Goal: Task Accomplishment & Management: Manage account settings

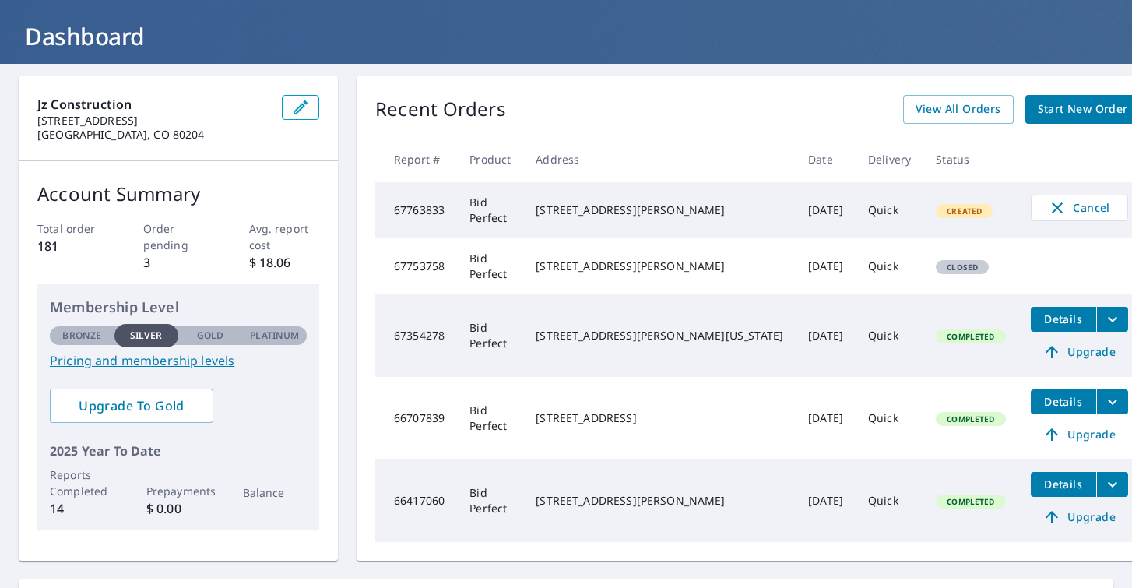
scroll to position [82, 0]
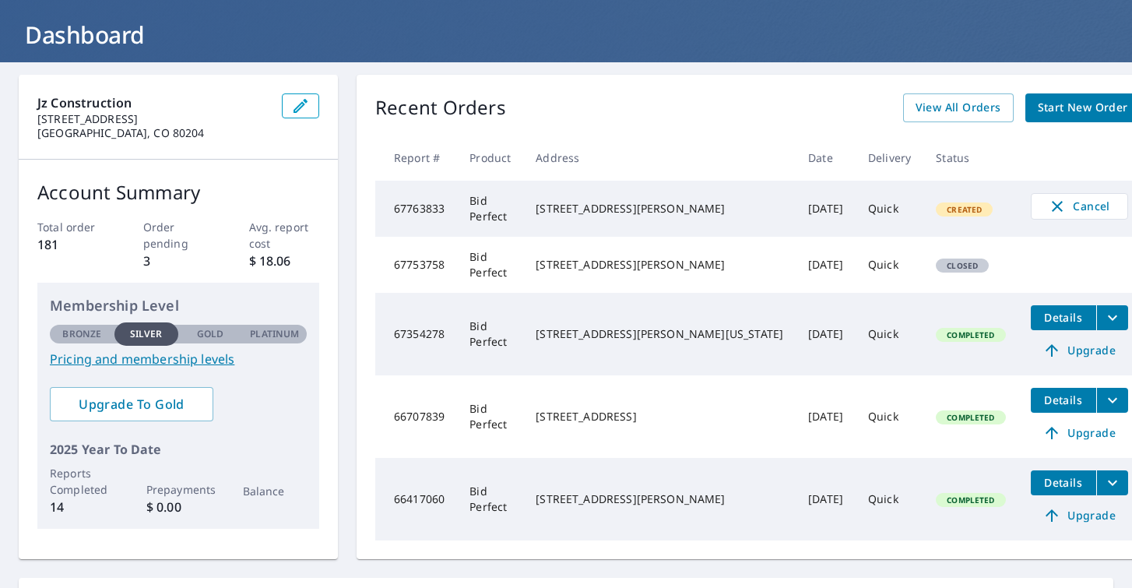
click at [588, 262] on div "43 Hazel Ct Denver, CO 80219" at bounding box center [660, 265] width 248 height 16
click at [467, 277] on td "Bid Perfect" at bounding box center [490, 265] width 66 height 56
click at [1048, 205] on icon "button" at bounding box center [1057, 206] width 19 height 19
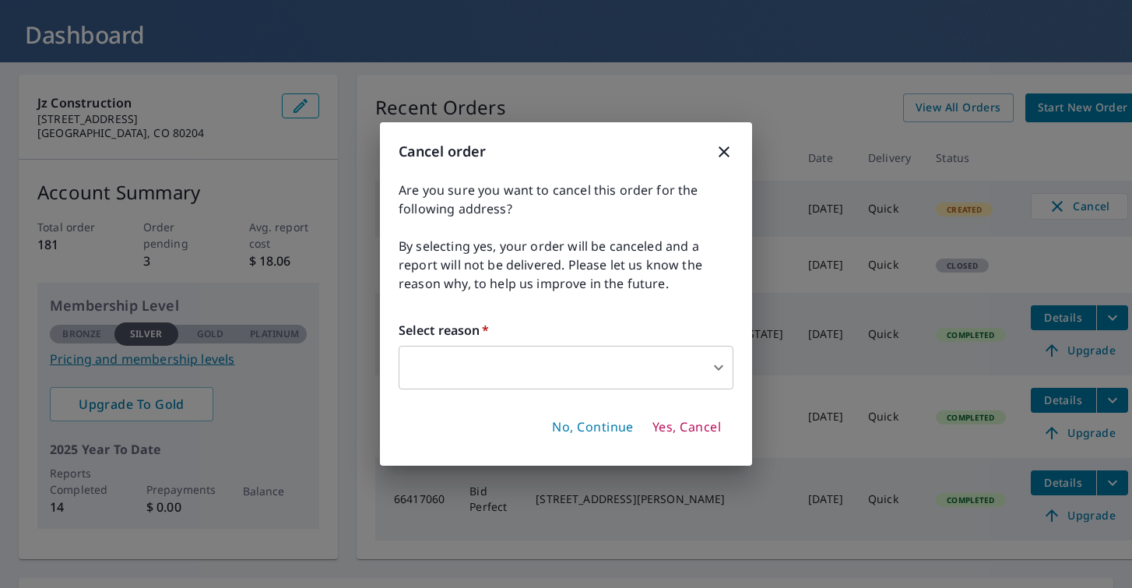
click at [716, 149] on icon "button" at bounding box center [724, 151] width 19 height 19
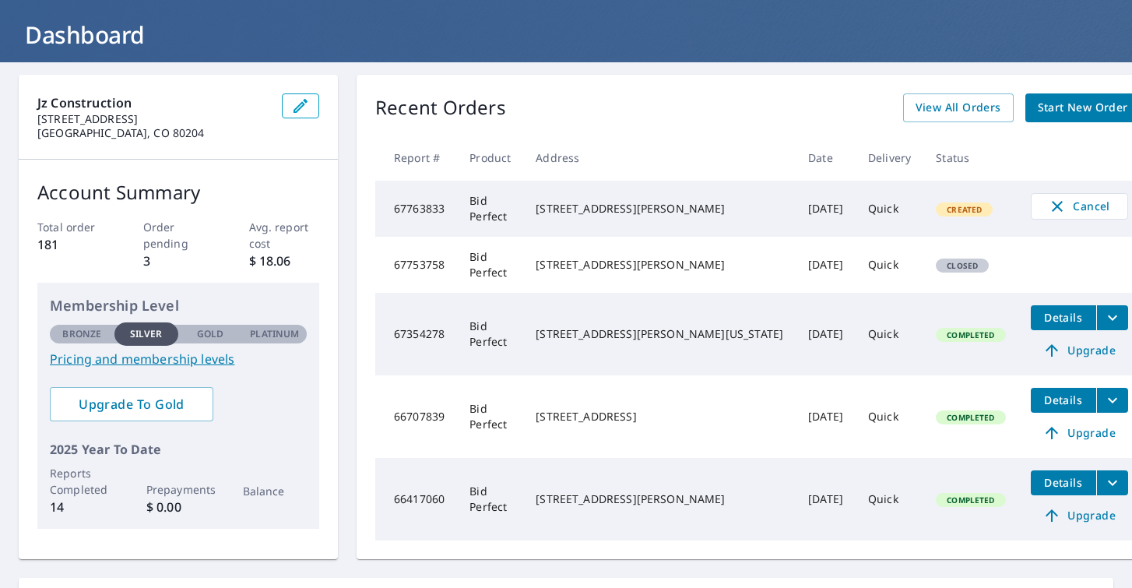
click at [490, 273] on td "Bid Perfect" at bounding box center [490, 265] width 66 height 56
click at [602, 268] on div "[STREET_ADDRESS][PERSON_NAME]" at bounding box center [660, 265] width 248 height 16
click at [624, 262] on div "[STREET_ADDRESS][PERSON_NAME]" at bounding box center [660, 265] width 248 height 16
drag, startPoint x: 554, startPoint y: 257, endPoint x: 660, endPoint y: 271, distance: 106.8
click at [660, 271] on td "[STREET_ADDRESS][PERSON_NAME]" at bounding box center [659, 265] width 272 height 56
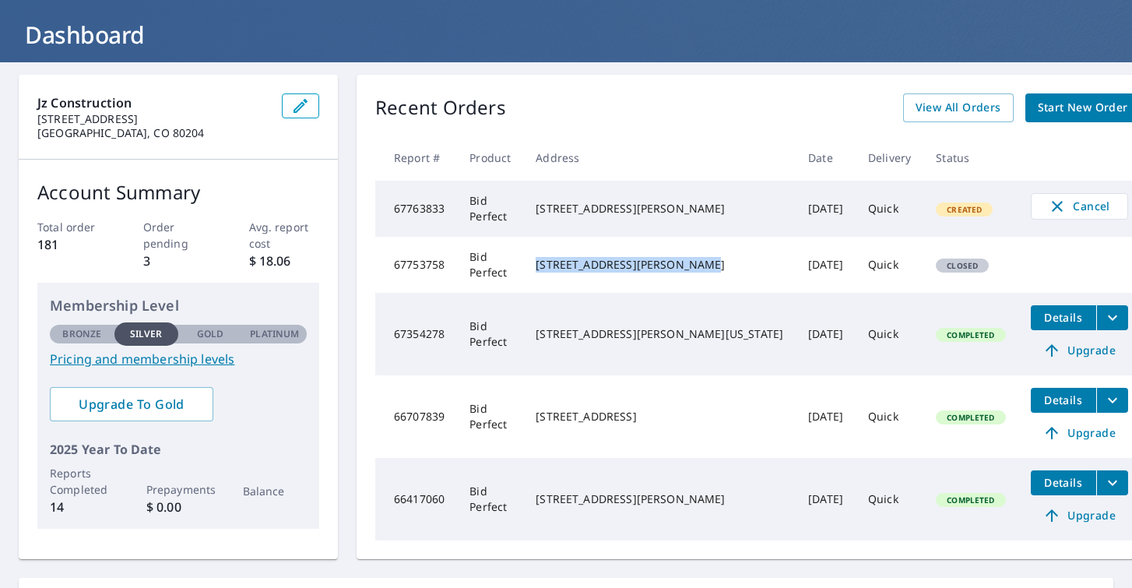
copy div "[STREET_ADDRESS][PERSON_NAME]"
click at [319, 107] on button "button" at bounding box center [300, 105] width 37 height 25
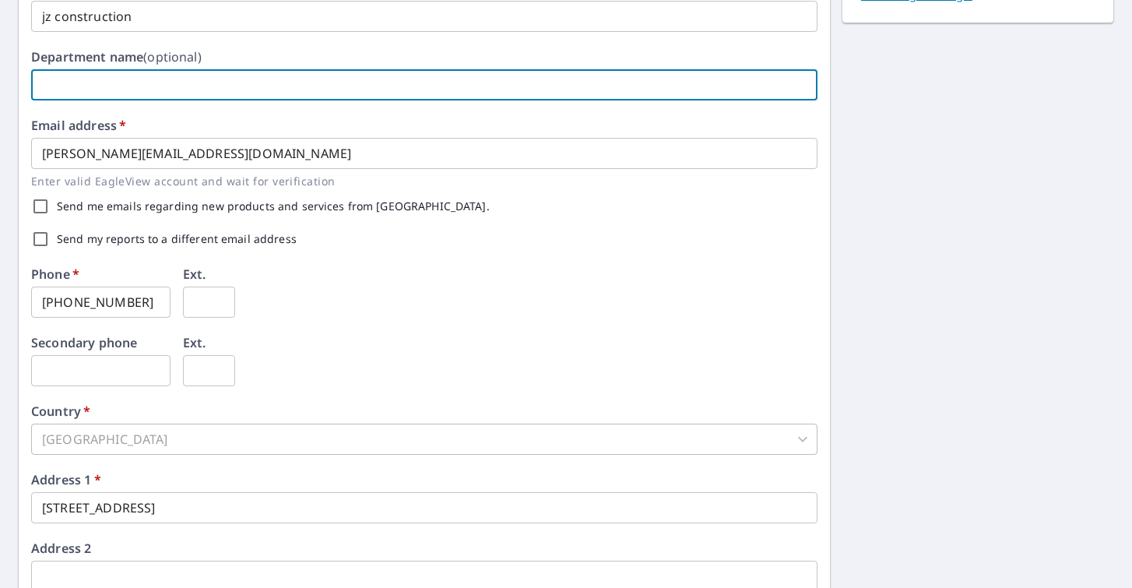
scroll to position [334, 0]
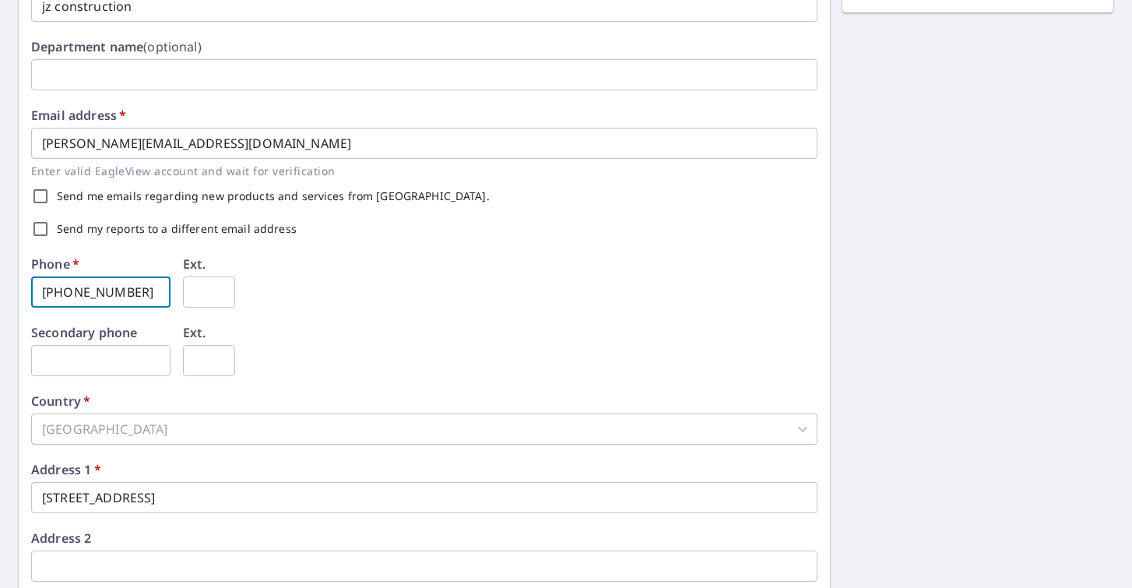
drag, startPoint x: 142, startPoint y: 293, endPoint x: 72, endPoint y: 293, distance: 70.8
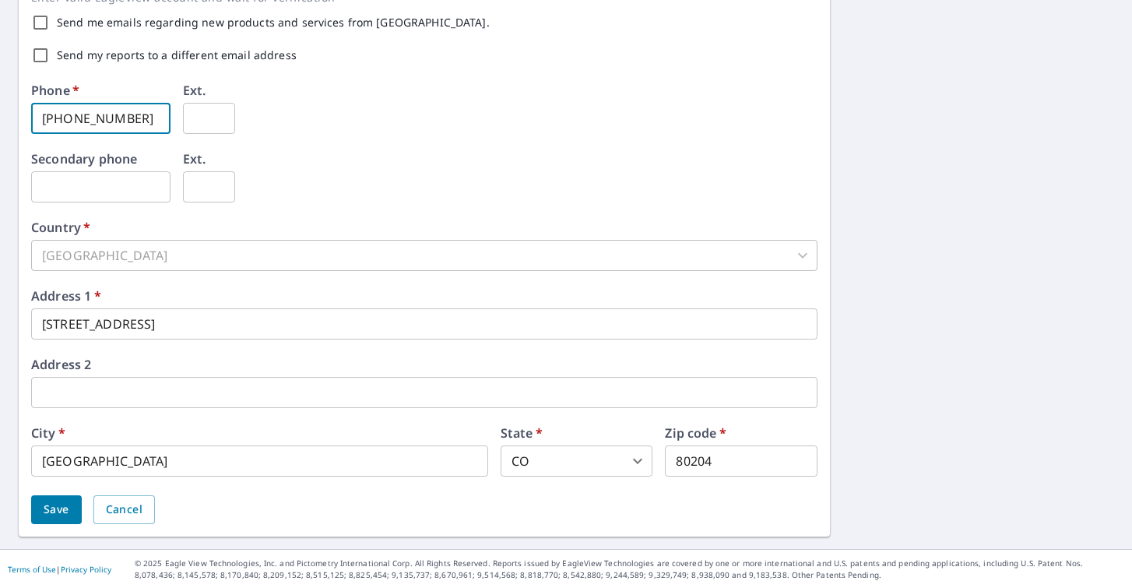
scroll to position [0, 0]
type input "720-369-0676"
click at [51, 517] on span "Save" at bounding box center [57, 509] width 26 height 19
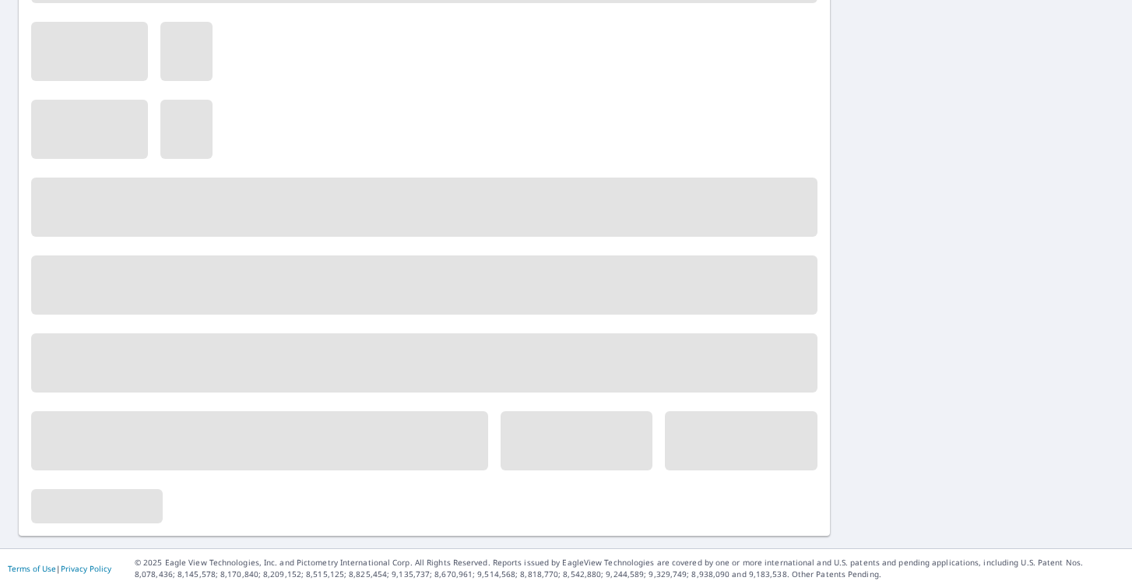
scroll to position [458, 0]
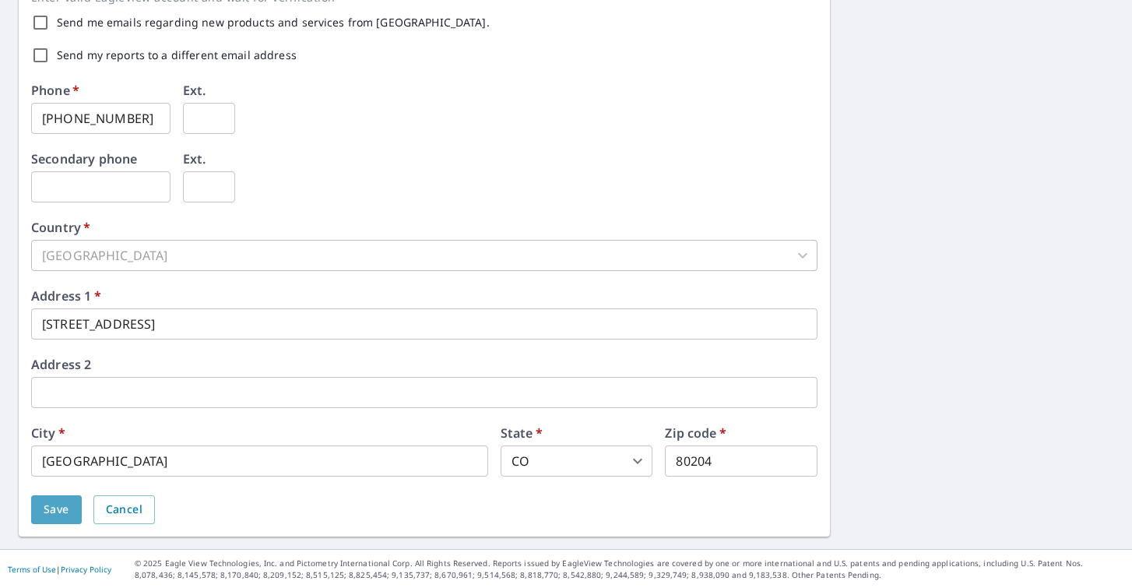
click at [61, 514] on span "Save" at bounding box center [57, 509] width 26 height 19
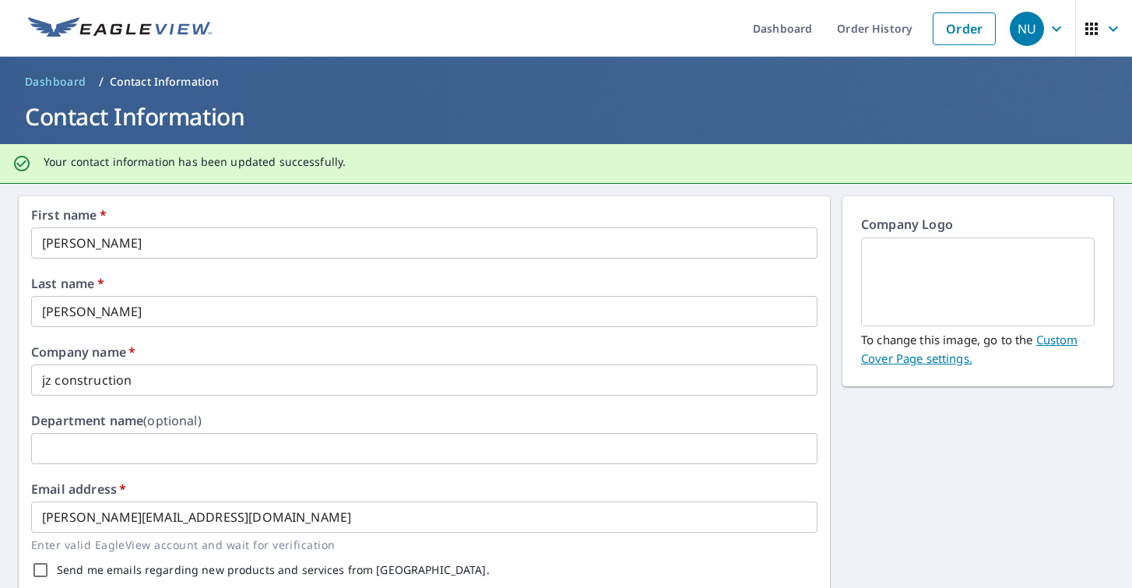
scroll to position [0, 0]
click at [71, 82] on span "Dashboard" at bounding box center [55, 82] width 61 height 16
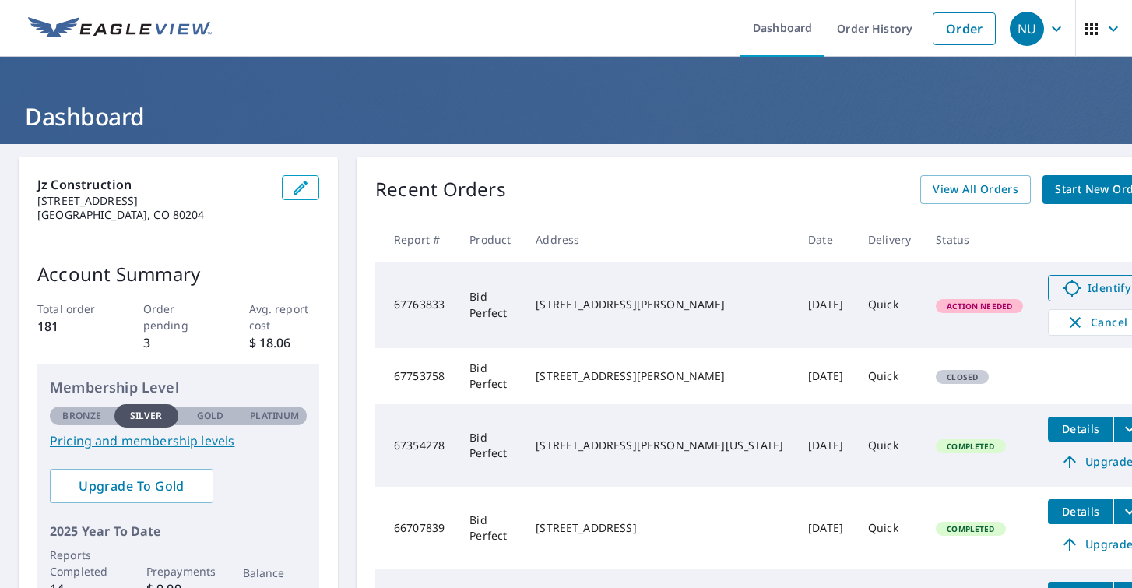
click at [1063, 286] on icon at bounding box center [1071, 287] width 17 height 17
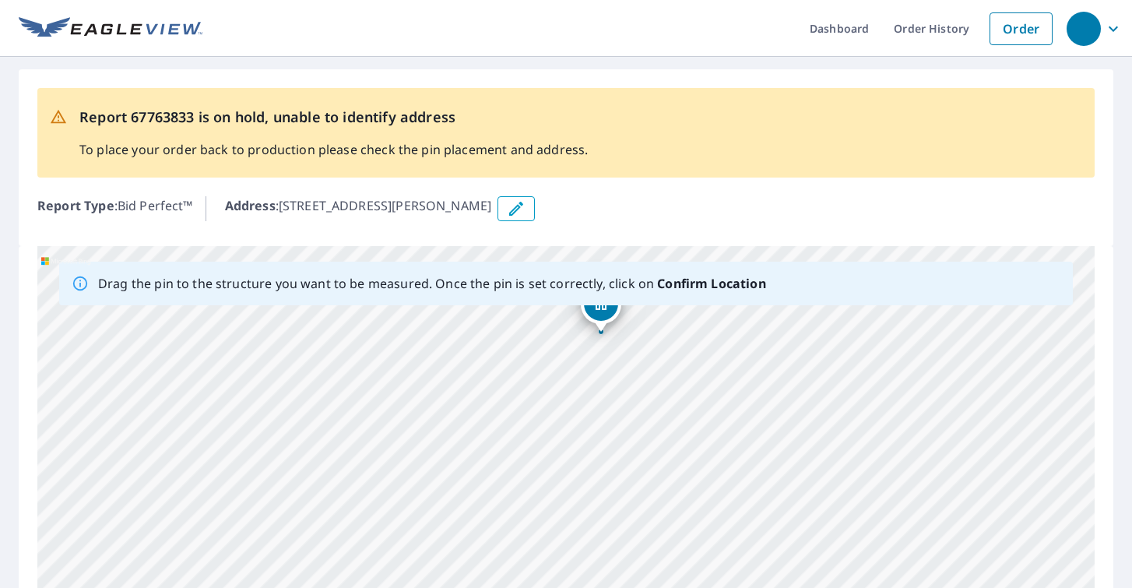
drag, startPoint x: 449, startPoint y: 415, endPoint x: 484, endPoint y: 259, distance: 159.6
click at [484, 259] on div "45 Hazel Ct Denver, CO 80219" at bounding box center [565, 490] width 1057 height 488
drag, startPoint x: 501, startPoint y: 434, endPoint x: 486, endPoint y: 567, distance: 133.9
click at [486, 567] on div "45 Hazel Ct Denver, CO 80219" at bounding box center [565, 490] width 1057 height 488
drag, startPoint x: 564, startPoint y: 506, endPoint x: 579, endPoint y: 413, distance: 93.8
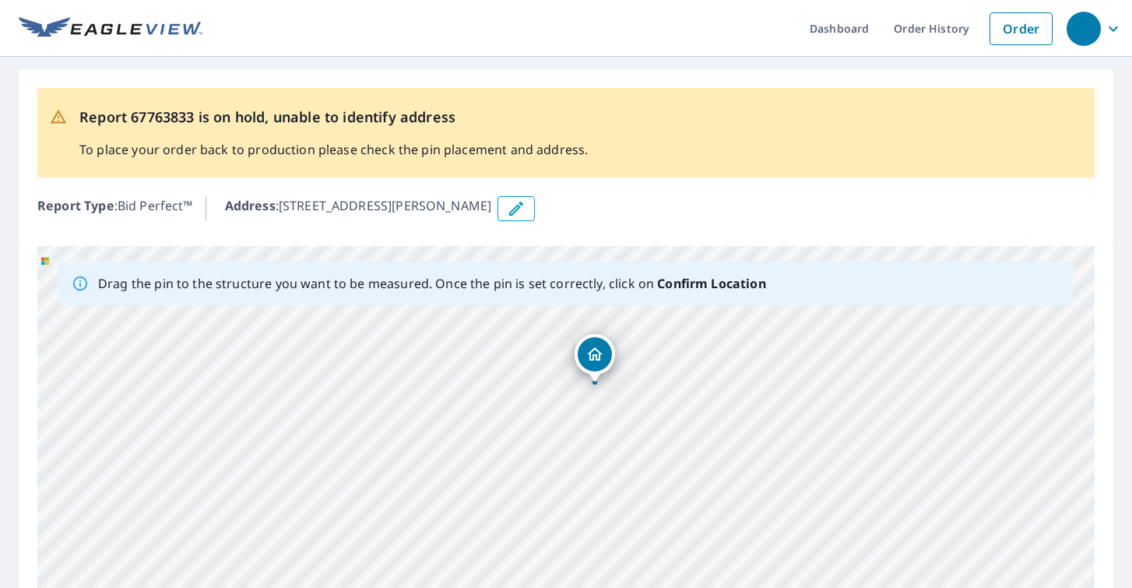
click at [579, 413] on div "45 Hazel Ct Denver, CO 80219" at bounding box center [565, 490] width 1057 height 488
drag, startPoint x: 597, startPoint y: 364, endPoint x: 618, endPoint y: 307, distance: 60.6
drag, startPoint x: 588, startPoint y: 414, endPoint x: 705, endPoint y: 273, distance: 183.0
click at [704, 277] on div "Drag the pin to the structure you want to be measured. Once the pin is set corr…" at bounding box center [565, 490] width 1057 height 488
drag, startPoint x: 716, startPoint y: 511, endPoint x: 698, endPoint y: 265, distance: 246.6
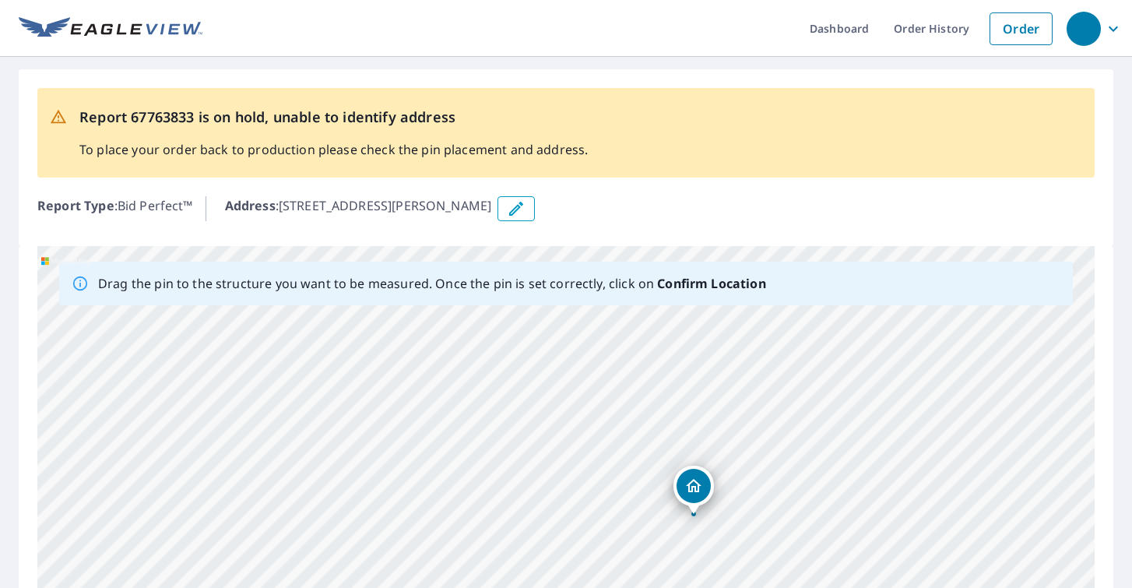
click at [698, 276] on div "Drag the pin to the structure you want to be measured. Once the pin is set corr…" at bounding box center [565, 490] width 1057 height 488
click at [655, 430] on div "45 Hazel Ct Denver, CO 80219" at bounding box center [565, 490] width 1057 height 488
drag, startPoint x: 634, startPoint y: 469, endPoint x: 546, endPoint y: 479, distance: 88.5
click at [546, 479] on div "45 Hazel Ct Denver, CO 80219" at bounding box center [565, 490] width 1057 height 488
drag, startPoint x: 720, startPoint y: 529, endPoint x: 697, endPoint y: 355, distance: 175.8
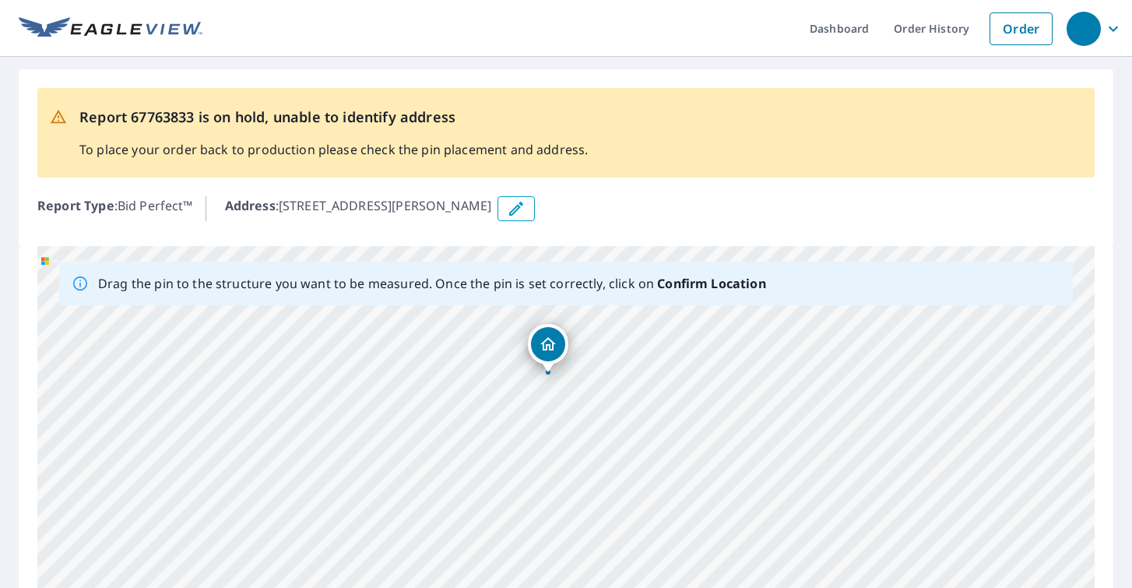
click at [697, 357] on div "45 Hazel Ct Denver, CO 80219" at bounding box center [565, 490] width 1057 height 488
drag, startPoint x: 698, startPoint y: 441, endPoint x: 711, endPoint y: 223, distance: 219.1
click at [711, 223] on div "Report 67763833 is on hold, unable to identify address To place your order back…" at bounding box center [566, 411] width 1132 height 708
drag, startPoint x: 704, startPoint y: 445, endPoint x: 700, endPoint y: 240, distance: 205.5
click at [700, 242] on div "Report 67763833 is on hold, unable to identify address To place your order back…" at bounding box center [566, 411] width 1132 height 708
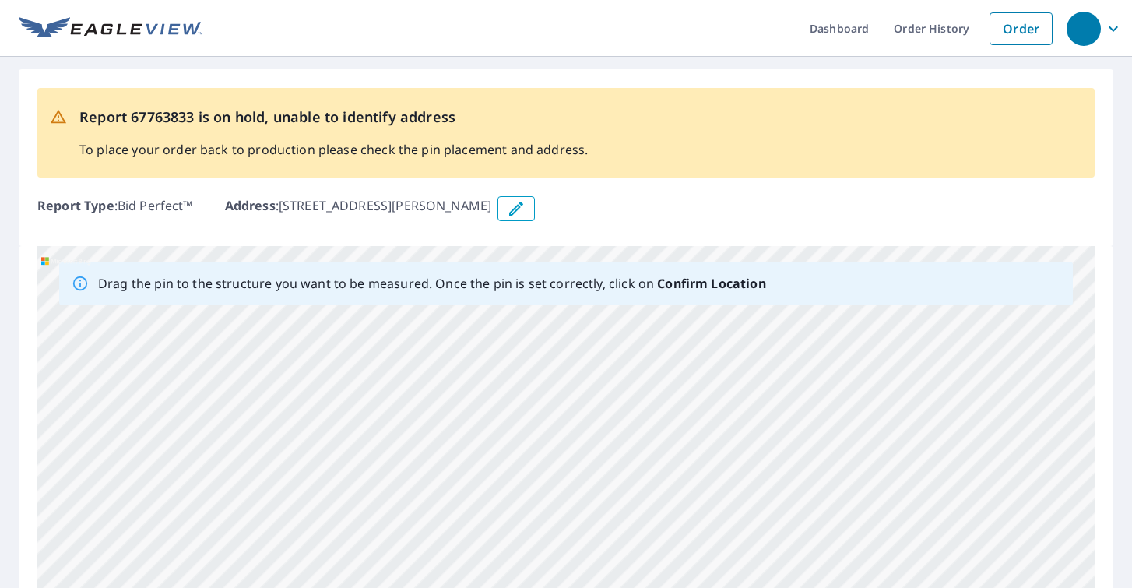
drag, startPoint x: 567, startPoint y: 386, endPoint x: 570, endPoint y: 263, distance: 123.0
click at [570, 265] on div "Drag the pin to the structure you want to be measured. Once the pin is set corr…" at bounding box center [565, 490] width 1057 height 488
drag, startPoint x: 497, startPoint y: 401, endPoint x: 556, endPoint y: 515, distance: 128.8
click at [555, 515] on div "45 Hazel Ct Denver, CO 80219" at bounding box center [565, 490] width 1057 height 488
drag, startPoint x: 520, startPoint y: 425, endPoint x: 550, endPoint y: 532, distance: 110.9
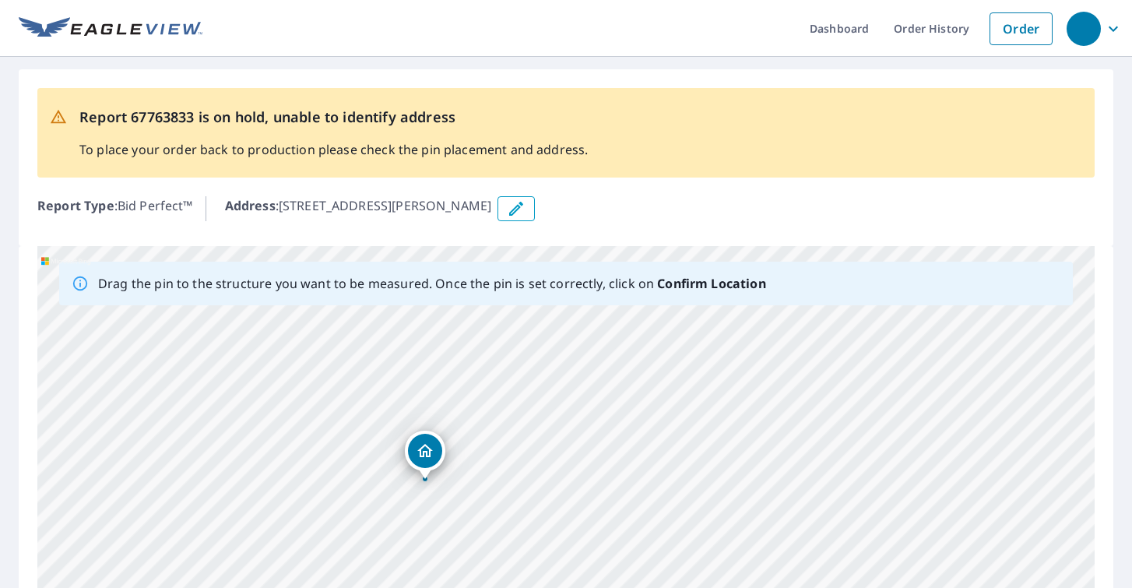
click at [550, 532] on div "45 Hazel Ct Denver, CO 80219" at bounding box center [565, 490] width 1057 height 488
click at [558, 557] on div "45 Hazel Ct Denver, CO 80219" at bounding box center [565, 490] width 1057 height 488
click at [507, 217] on icon "button" at bounding box center [516, 208] width 19 height 19
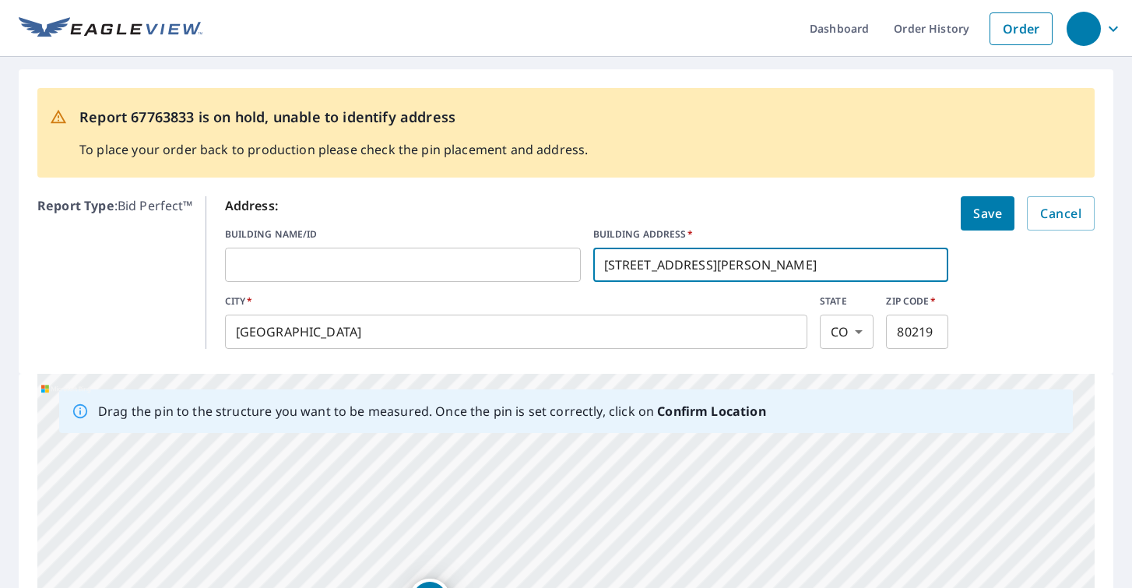
type input "43 Hazel Ct"
click at [977, 222] on span "Save" at bounding box center [987, 213] width 29 height 22
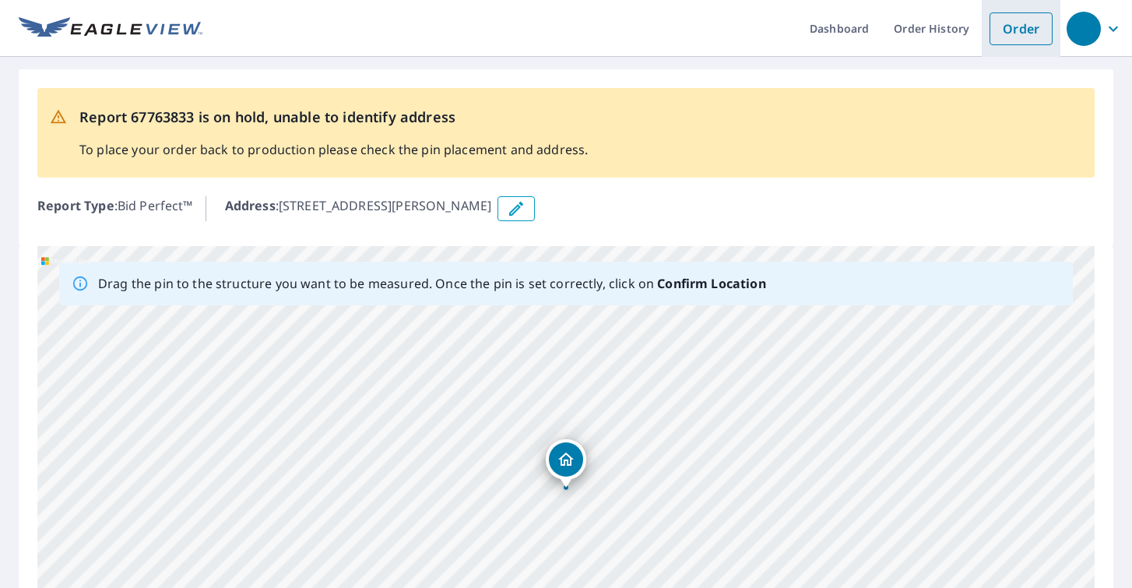
click at [1021, 19] on link "Order" at bounding box center [1020, 28] width 63 height 33
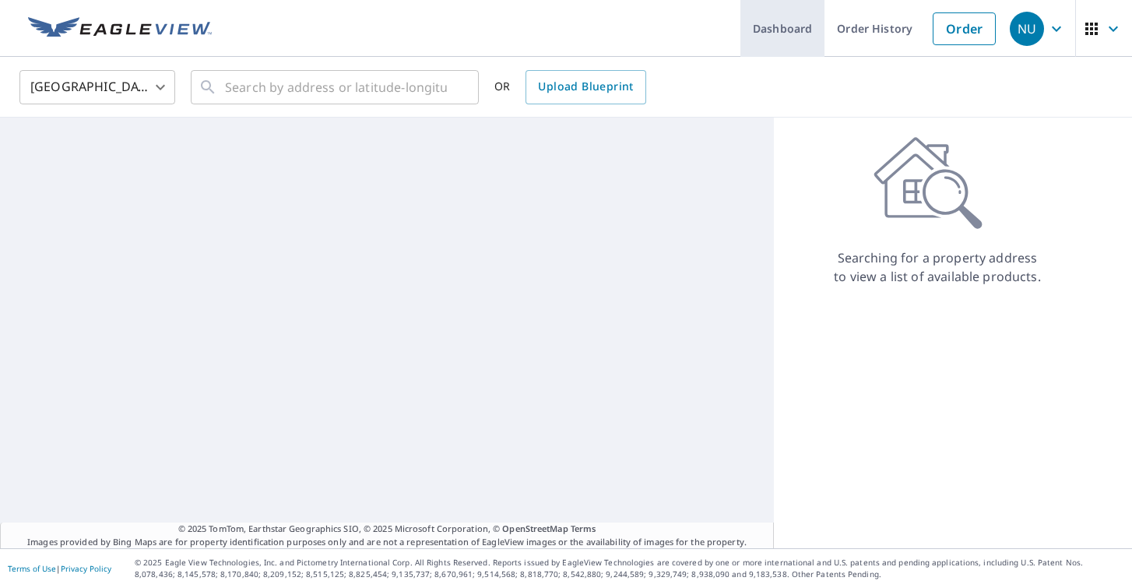
click at [801, 18] on link "Dashboard" at bounding box center [782, 28] width 84 height 57
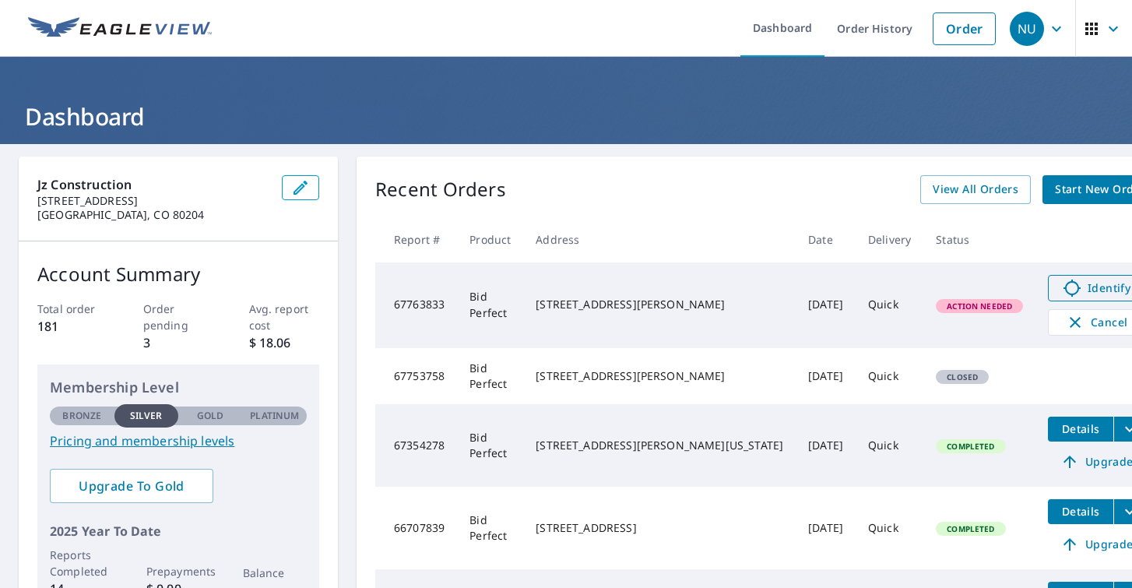
click at [1058, 289] on span "Identify" at bounding box center [1096, 288] width 77 height 19
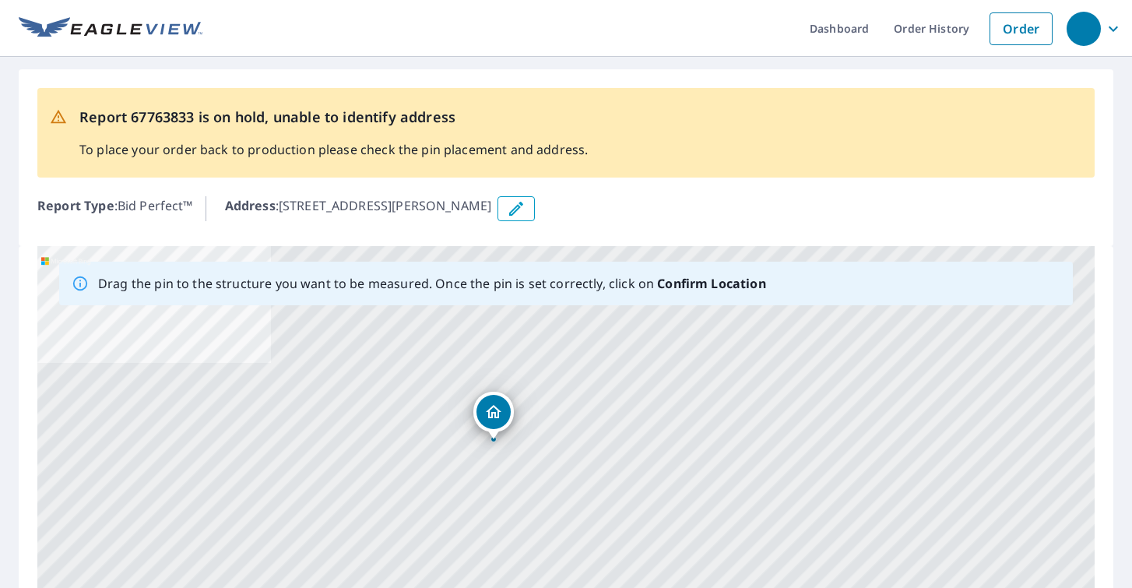
drag, startPoint x: 569, startPoint y: 476, endPoint x: 497, endPoint y: 428, distance: 87.0
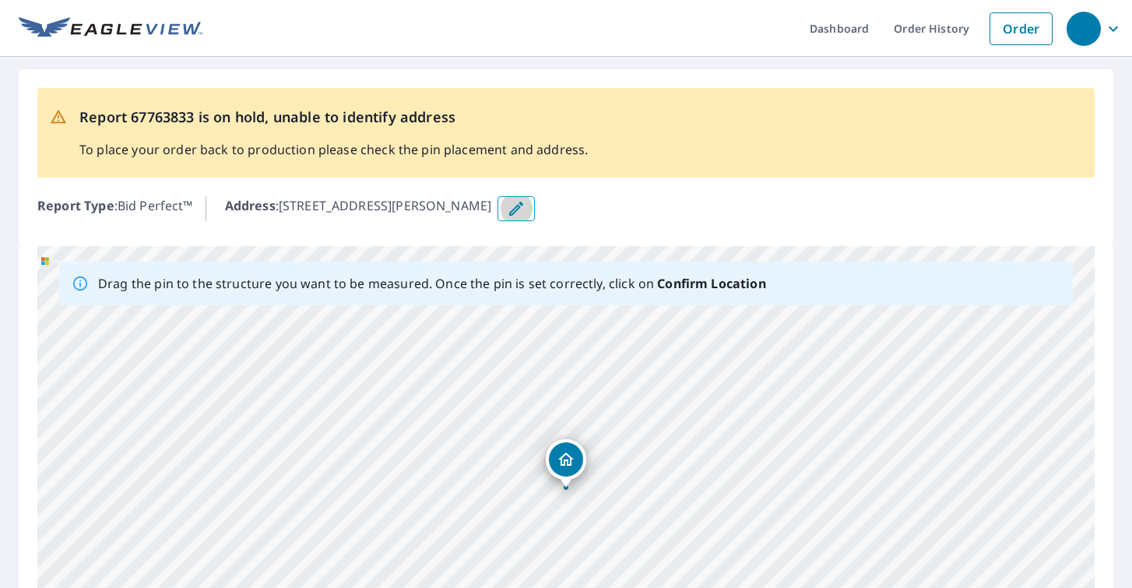
click at [505, 208] on button "button" at bounding box center [515, 208] width 37 height 25
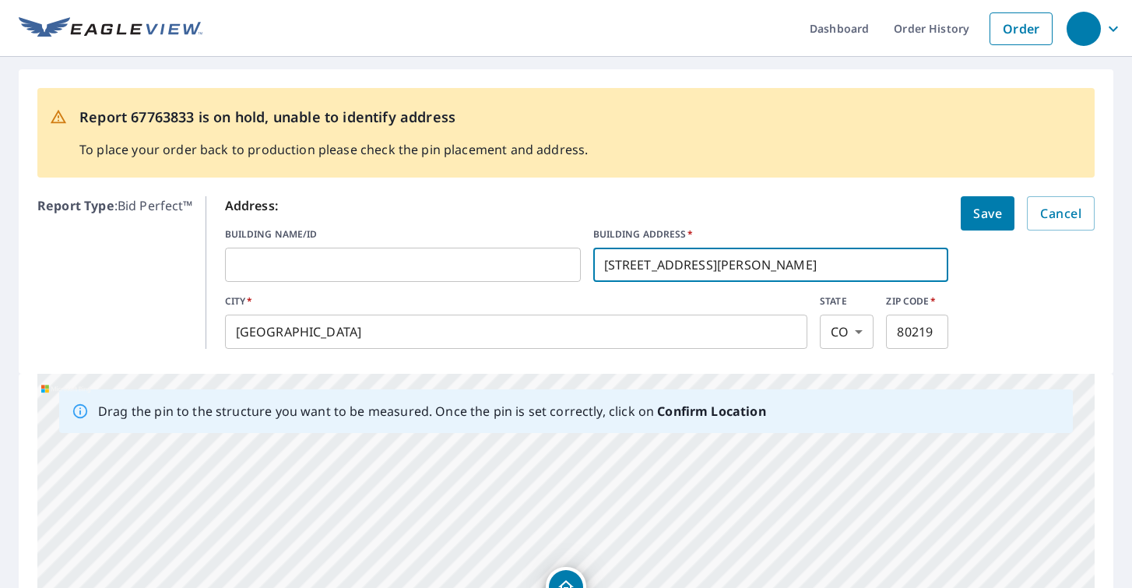
type input "43 Hazel Ct"
click at [1000, 215] on span "Save" at bounding box center [987, 213] width 29 height 22
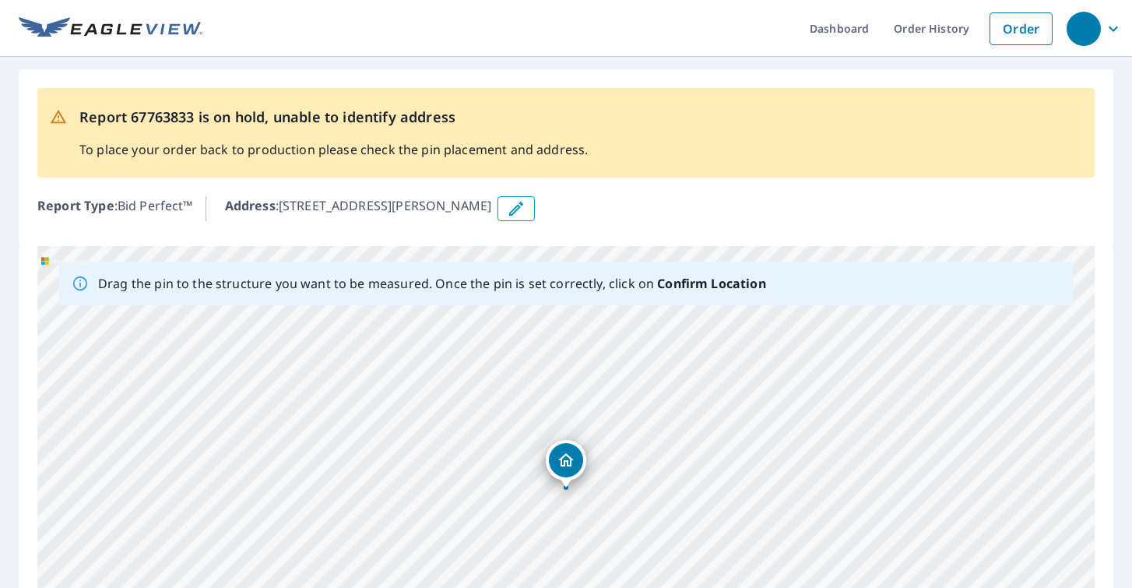
click at [568, 457] on div "43 Hazel Ct Denver, CO 80219" at bounding box center [565, 490] width 1057 height 488
click at [568, 457] on icon "Dropped pin, building 1, Residential property, 43 Hazel Ct Denver, CO 80219" at bounding box center [566, 459] width 19 height 19
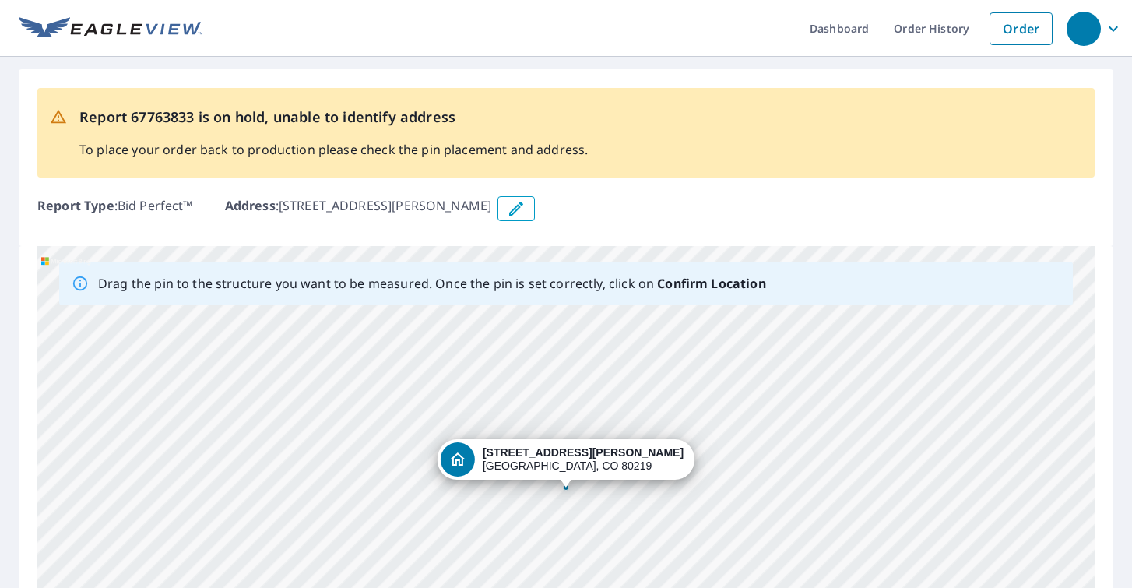
click at [708, 282] on b "Confirm Location" at bounding box center [711, 283] width 108 height 17
click at [687, 286] on b "Confirm Location" at bounding box center [711, 283] width 108 height 17
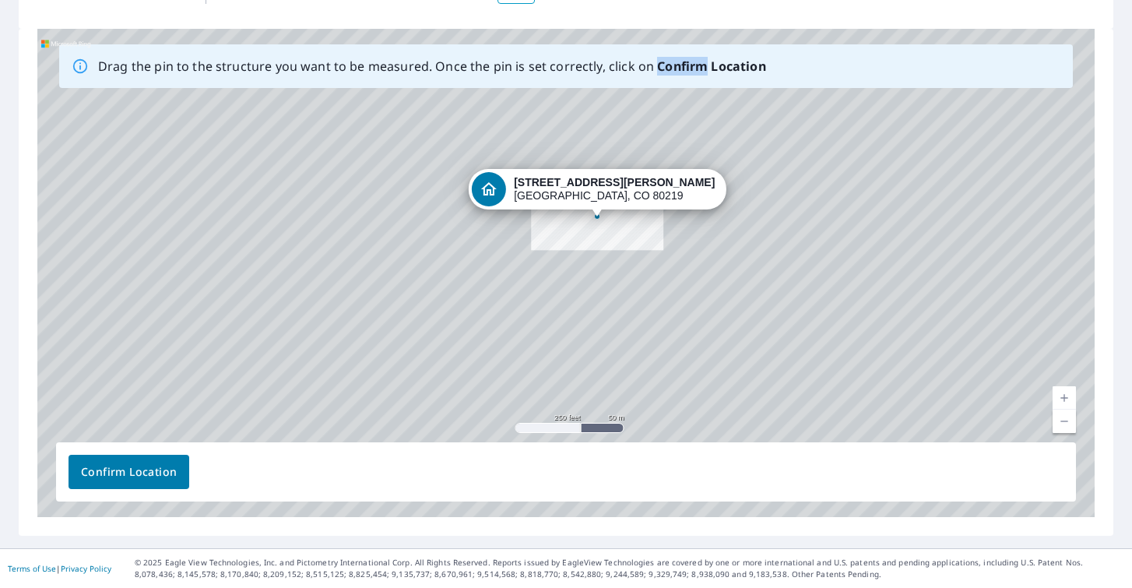
scroll to position [217, 0]
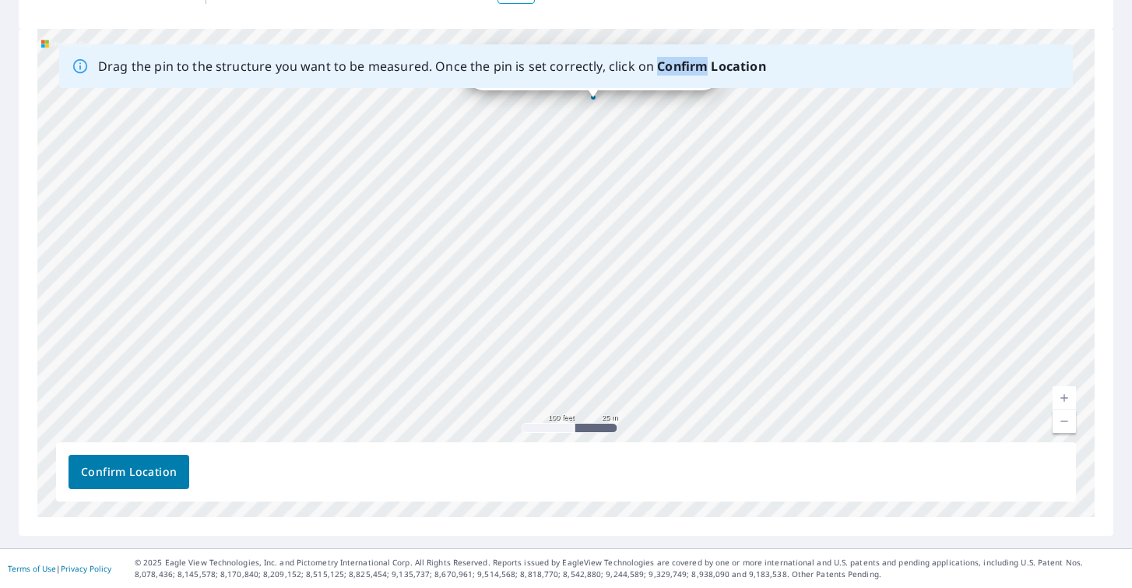
click at [176, 471] on button "Confirm Location" at bounding box center [129, 472] width 121 height 34
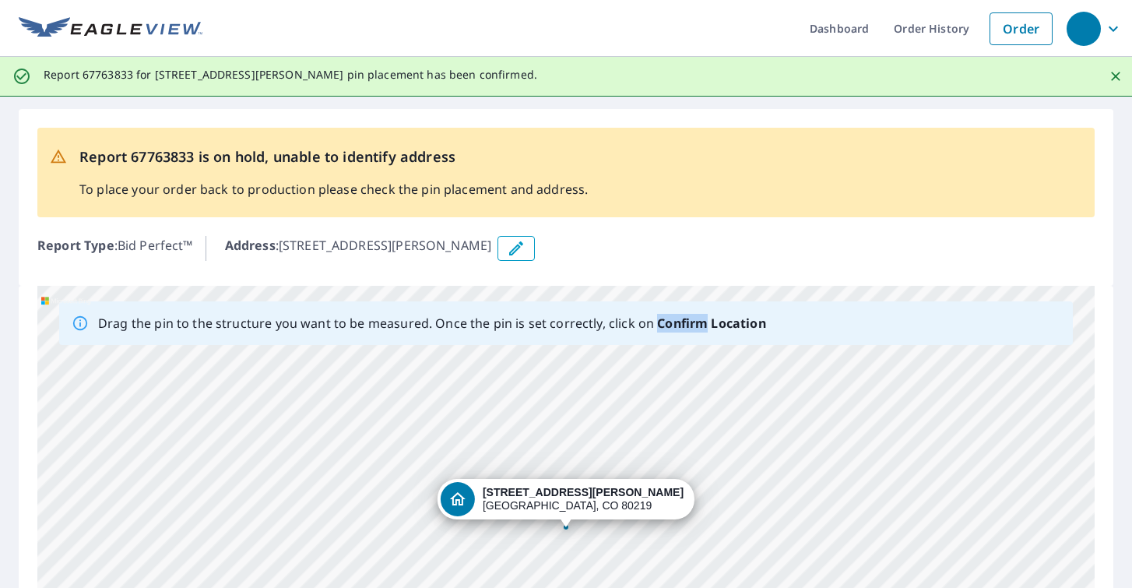
scroll to position [0, 0]
click at [847, 19] on link "Dashboard" at bounding box center [839, 28] width 84 height 57
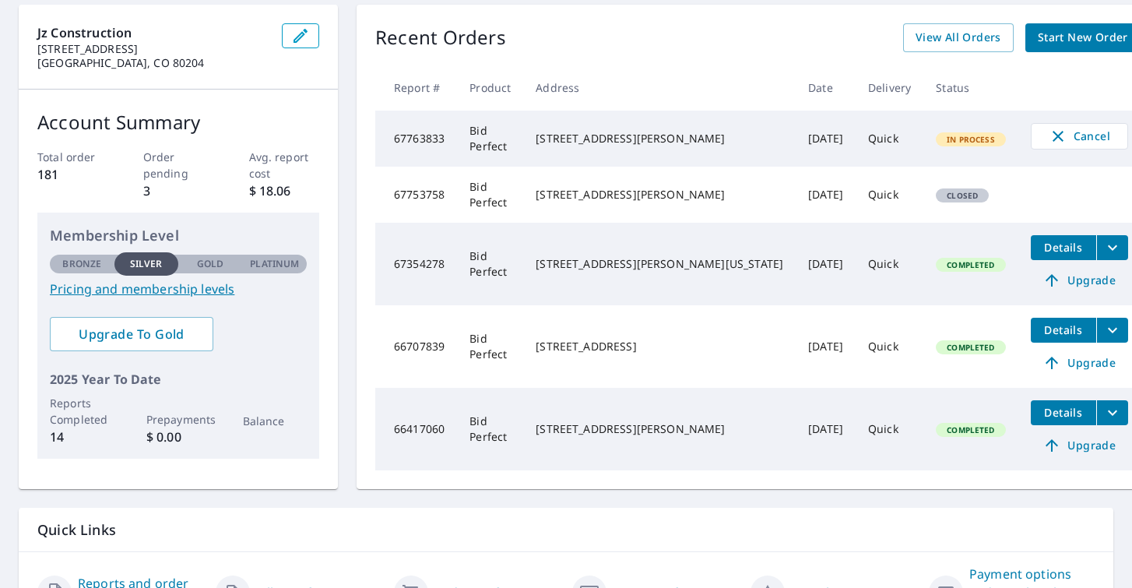
scroll to position [146, 0]
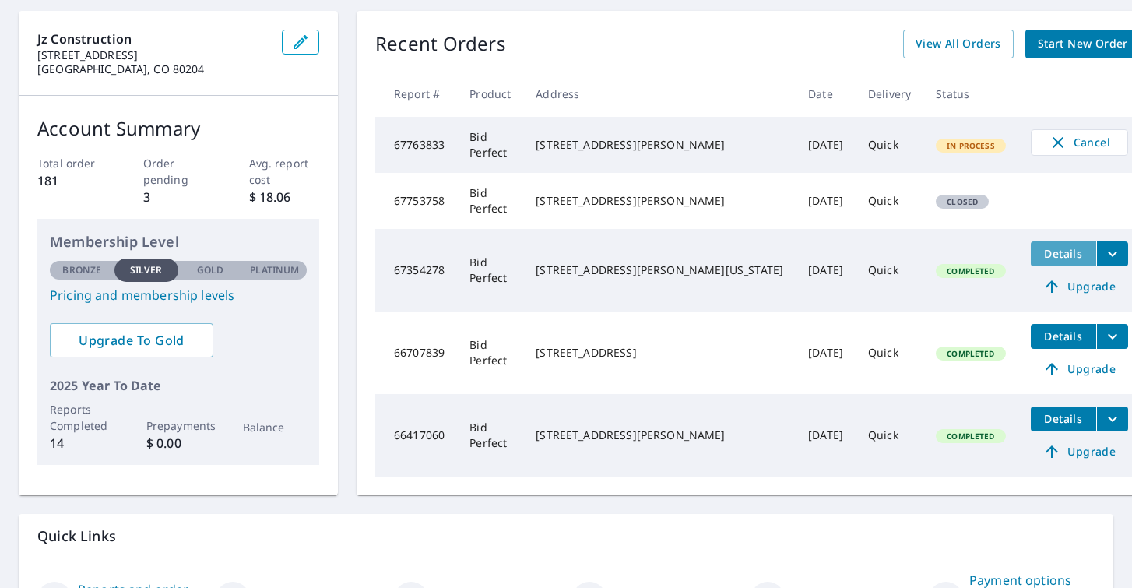
click at [1040, 251] on span "Details" at bounding box center [1063, 253] width 47 height 15
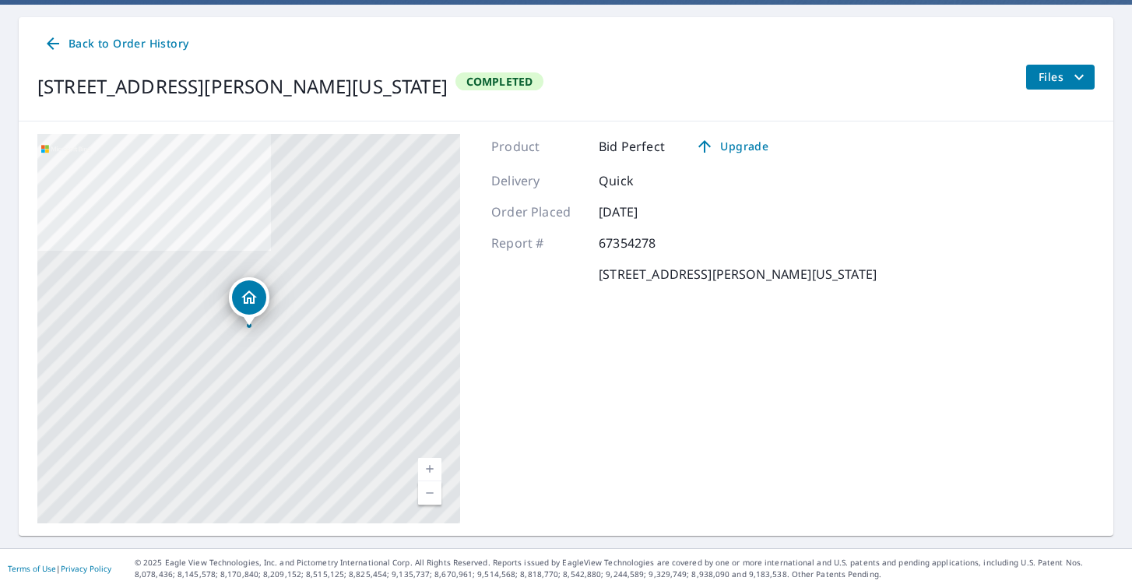
scroll to position [139, 0]
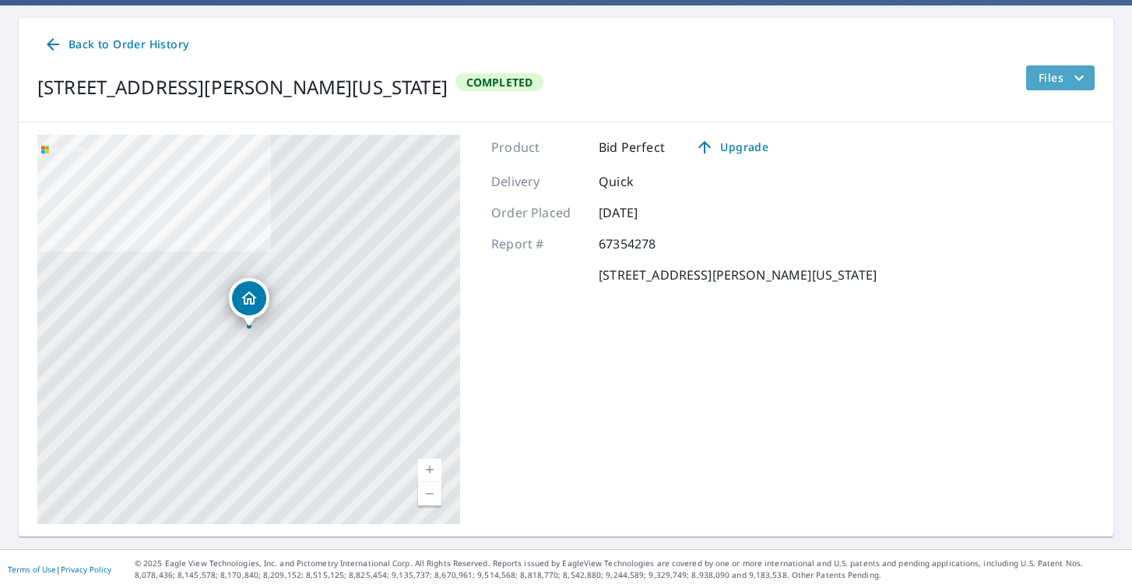
click at [1051, 76] on span "Files" at bounding box center [1063, 78] width 50 height 19
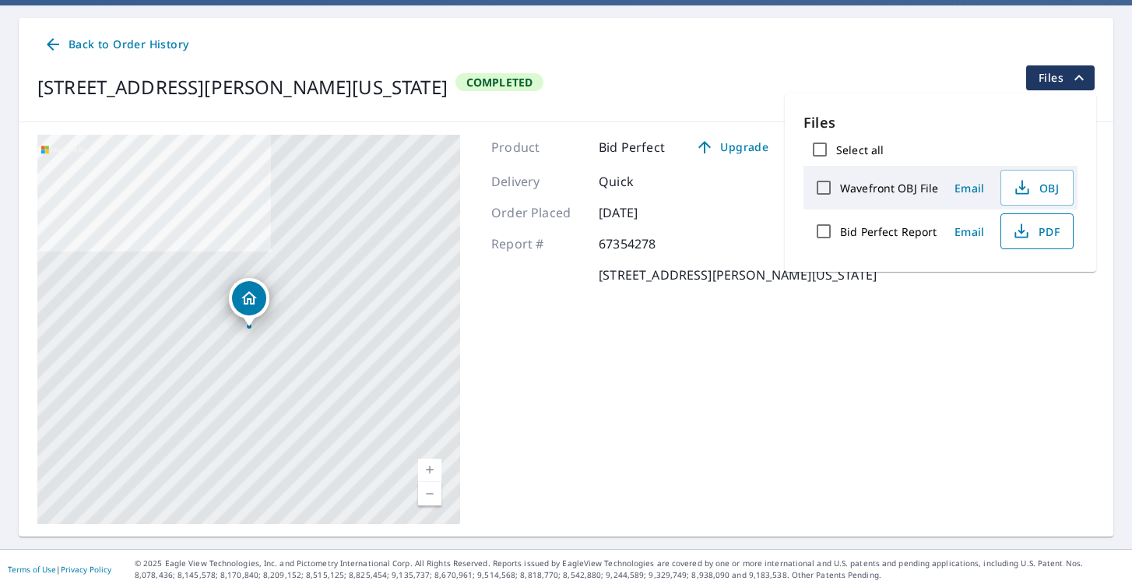
click at [1032, 225] on span "PDF" at bounding box center [1035, 231] width 50 height 19
click at [955, 421] on div "[STREET_ADDRESS][PERSON_NAME][US_STATE] Aerial Road A standard road map Aerial …" at bounding box center [566, 329] width 1094 height 414
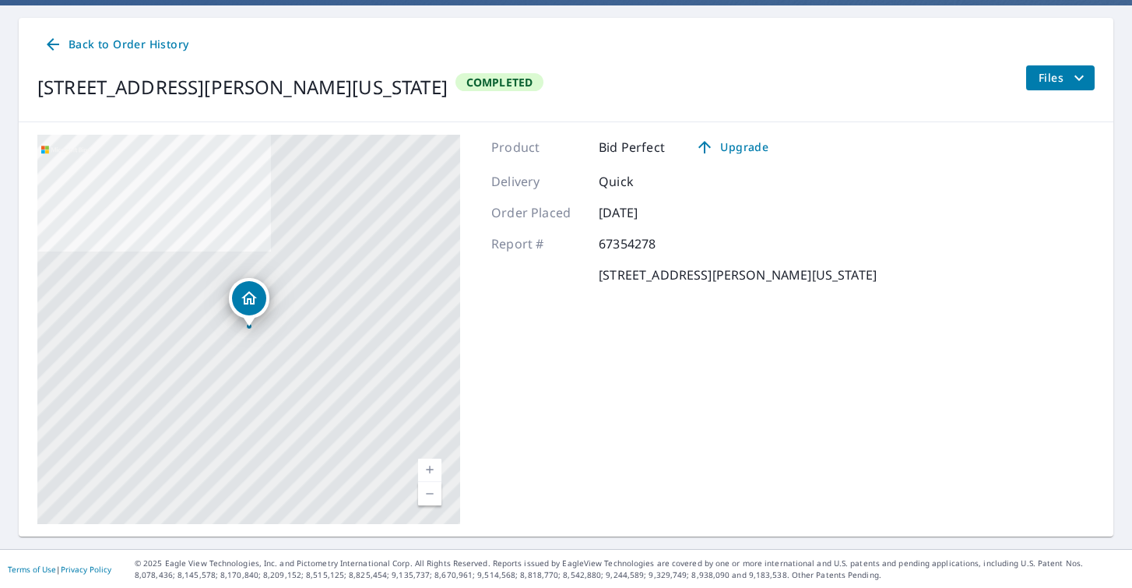
click at [1086, 80] on icon "filesDropdownBtn-67354278" at bounding box center [1079, 78] width 19 height 19
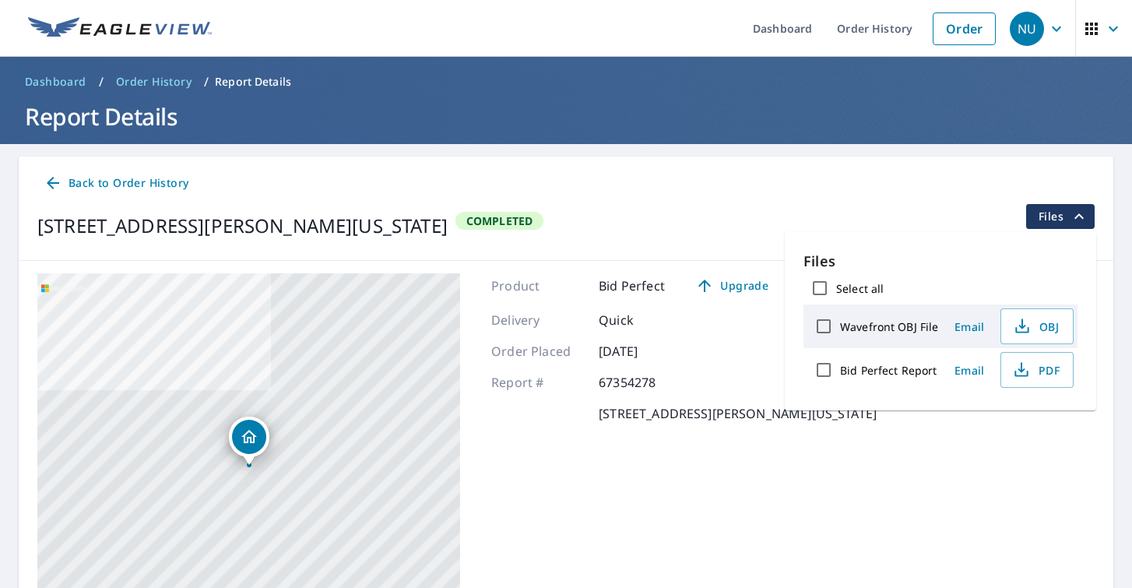
scroll to position [0, 0]
click at [778, 25] on link "Dashboard" at bounding box center [782, 28] width 84 height 57
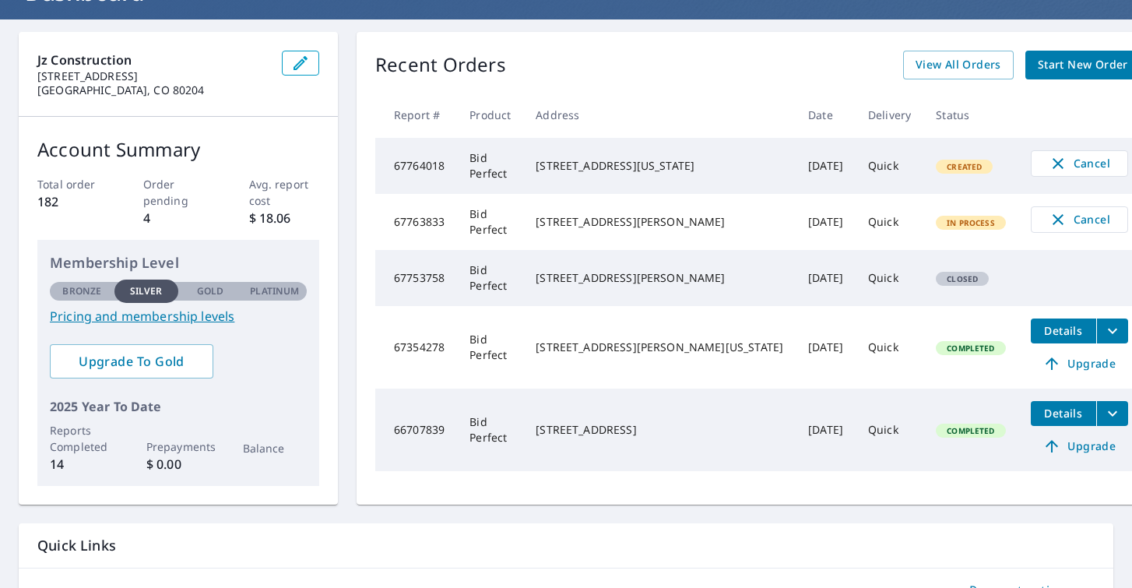
scroll to position [118, 0]
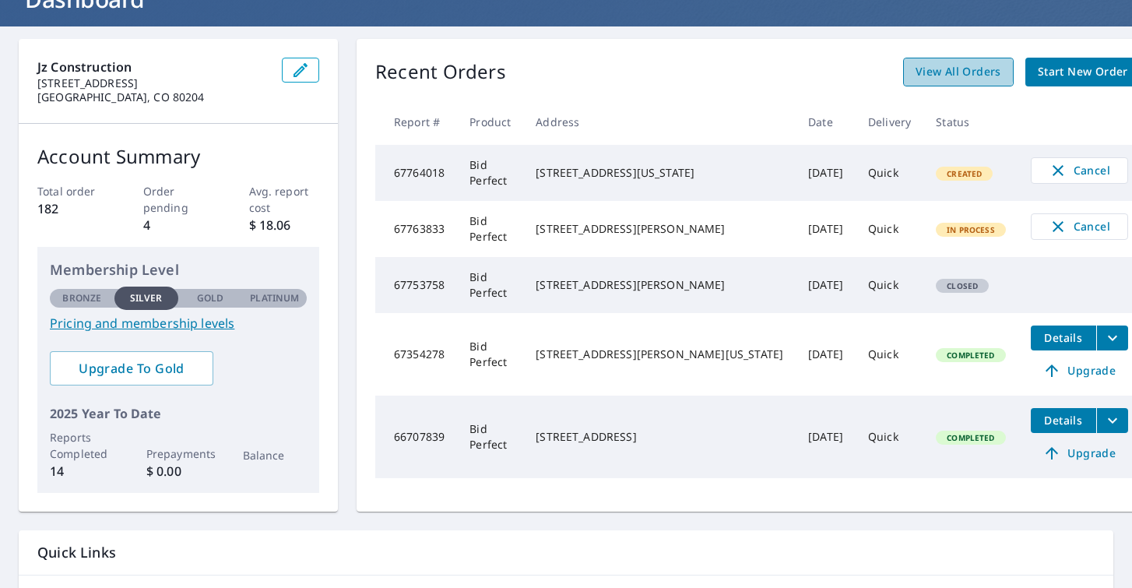
click at [915, 72] on span "View All Orders" at bounding box center [958, 71] width 86 height 19
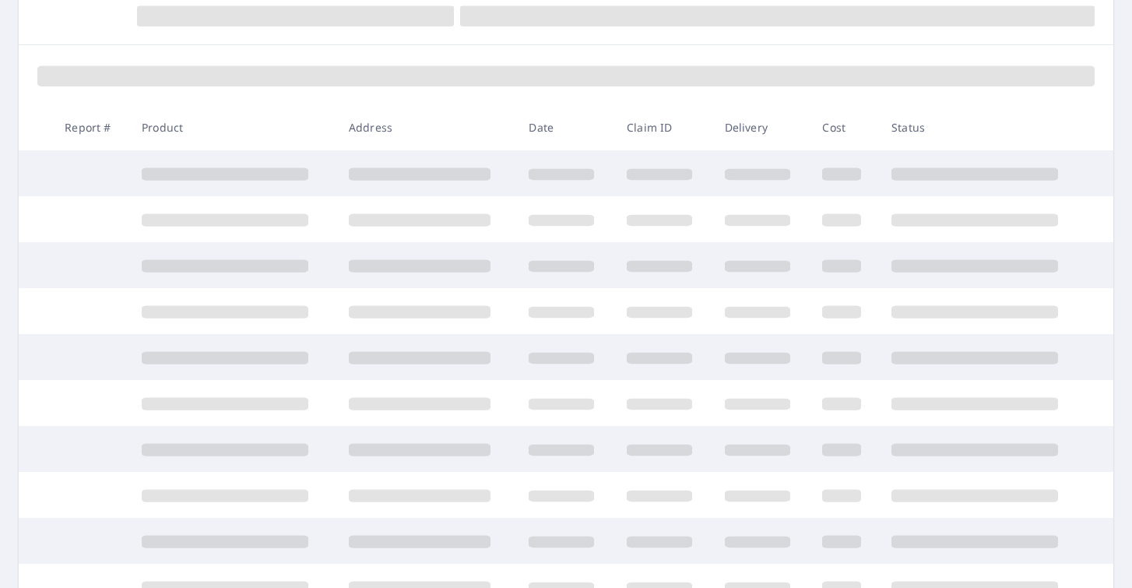
scroll to position [253, 0]
